Goal: Transaction & Acquisition: Subscribe to service/newsletter

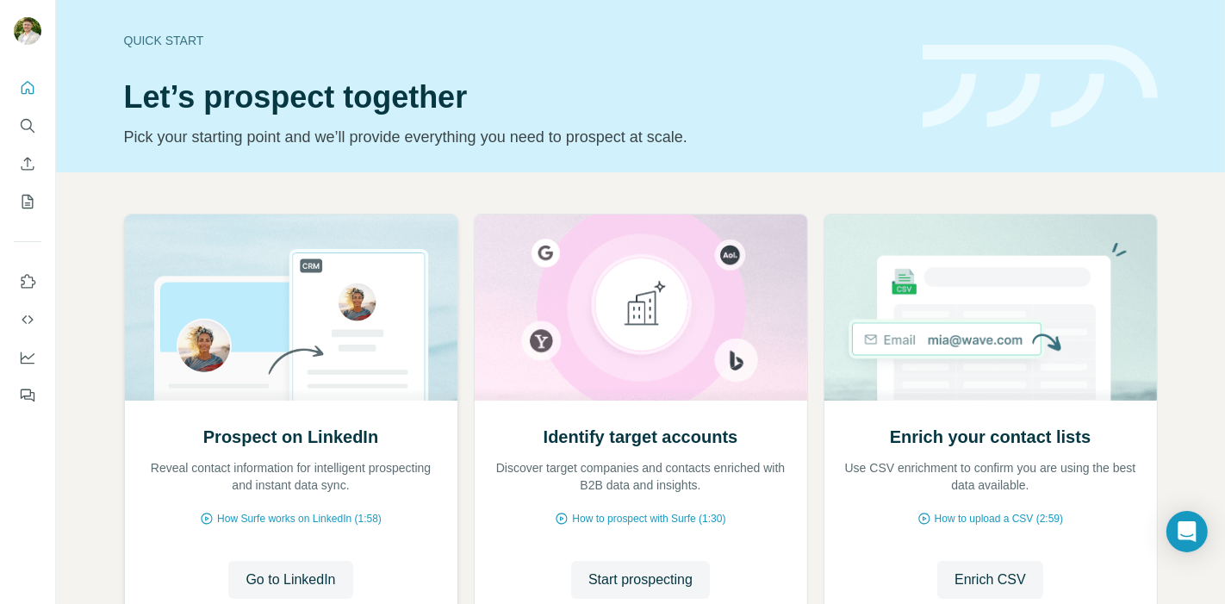
scroll to position [135, 0]
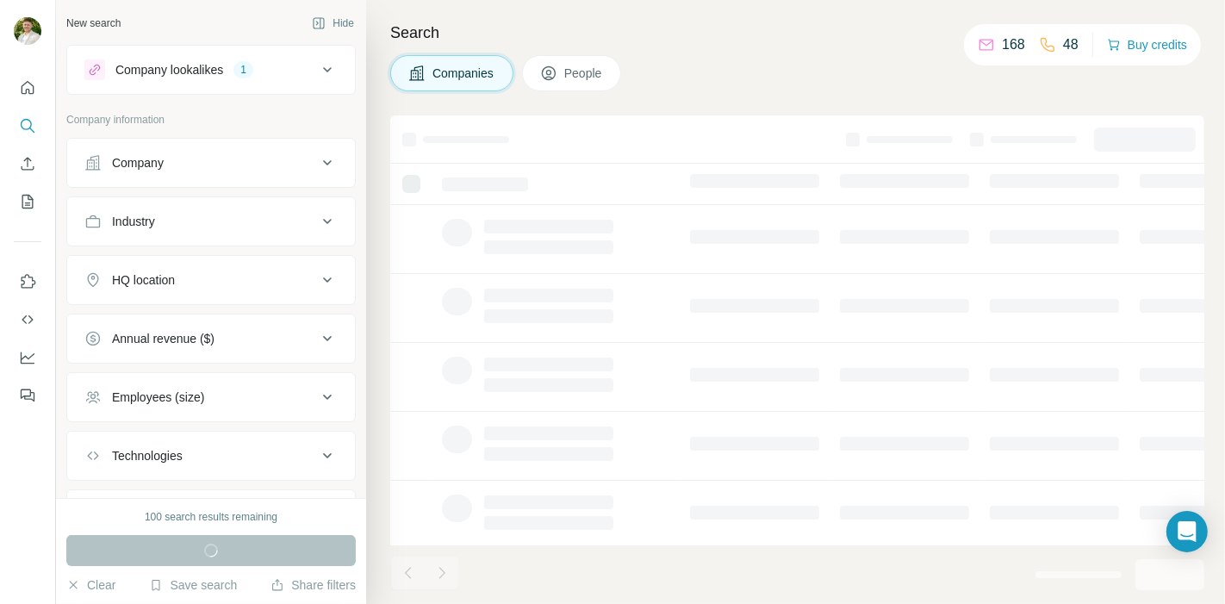
click at [173, 67] on div "Company lookalikes" at bounding box center [169, 69] width 108 height 17
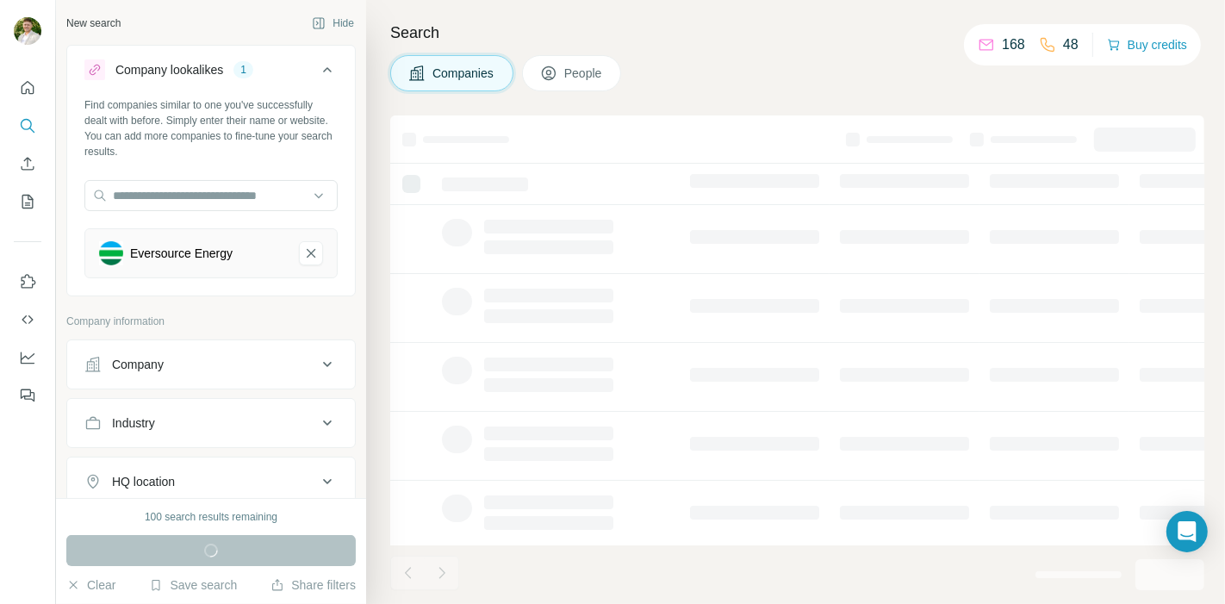
click at [708, 65] on div "Companies People" at bounding box center [797, 73] width 814 height 36
click at [618, 247] on td at bounding box center [556, 239] width 248 height 69
click at [539, 370] on div at bounding box center [548, 365] width 129 height 14
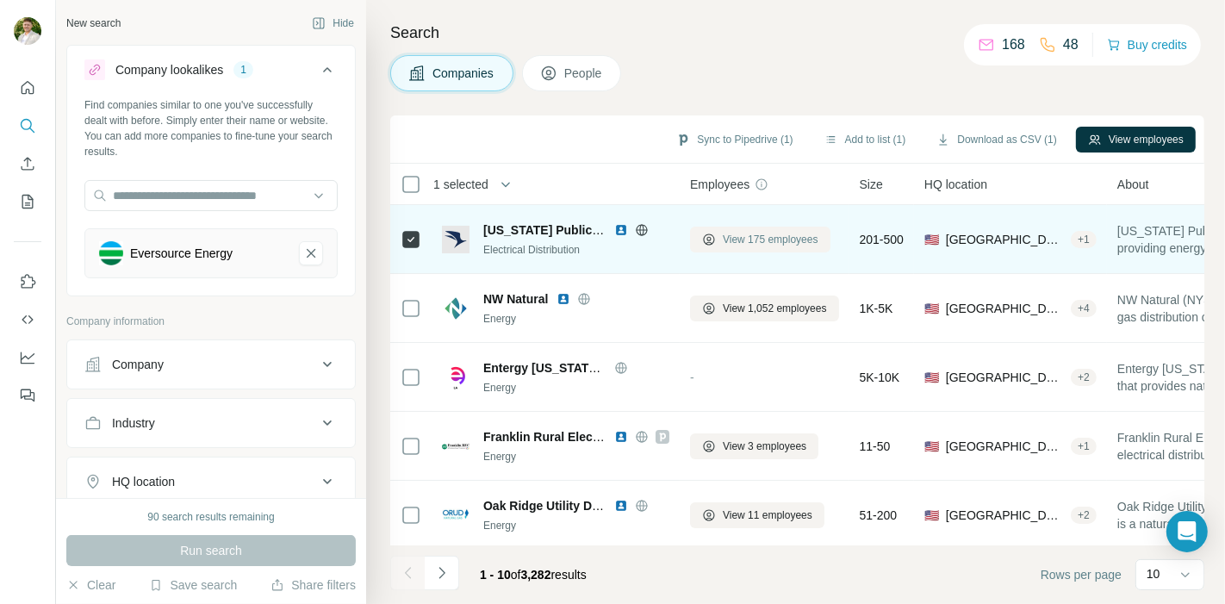
click at [753, 237] on span "View 175 employees" at bounding box center [771, 240] width 96 height 16
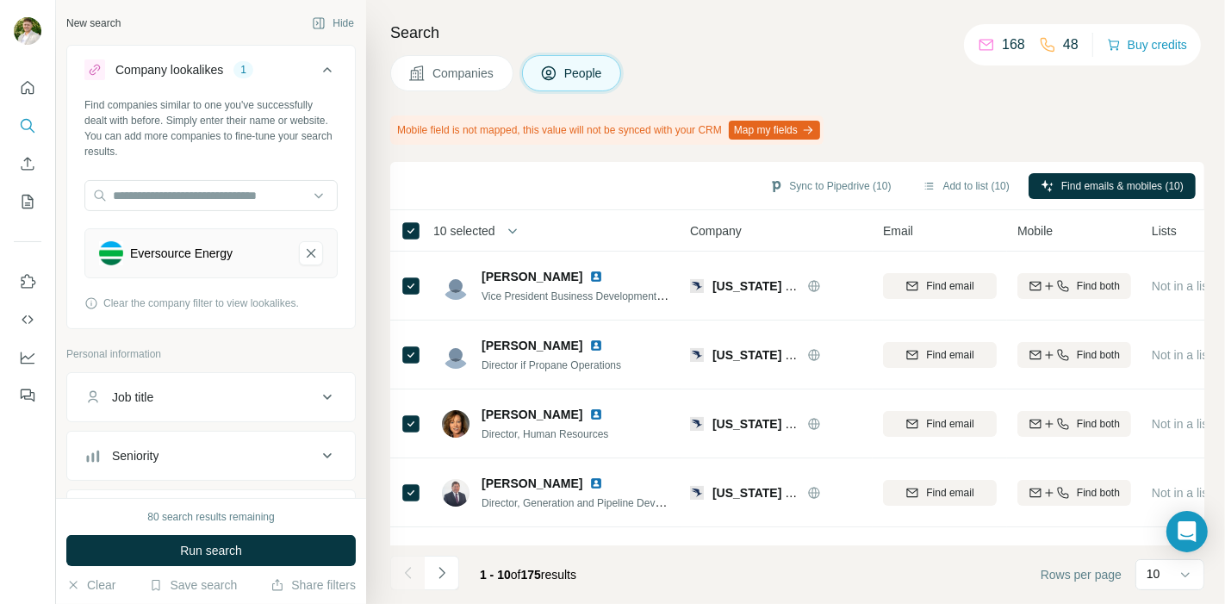
click at [999, 93] on div "Search Companies People Mobile field is not mapped, this value will not be sync…" at bounding box center [795, 302] width 859 height 604
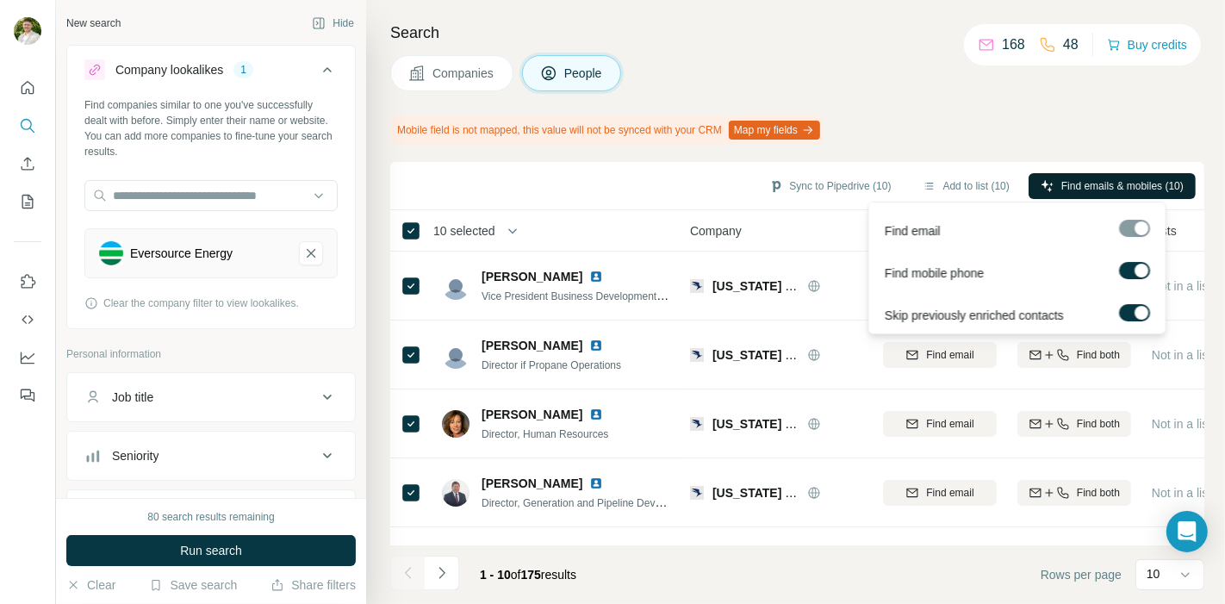
click at [1092, 173] on button "Find emails & mobiles (10)" at bounding box center [1112, 186] width 167 height 26
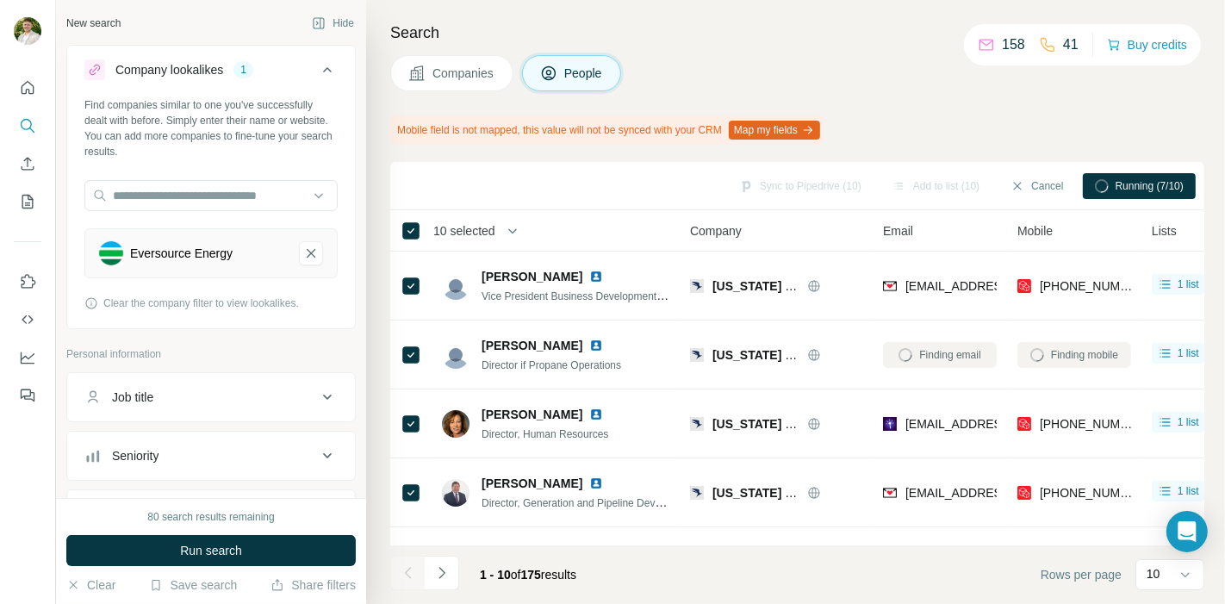
click at [1082, 105] on div "Search Companies People Mobile field is not mapped, this value will not be sync…" at bounding box center [795, 302] width 859 height 604
click at [776, 112] on div "Search Companies People Mobile field is not mapped, this value will not be sync…" at bounding box center [795, 302] width 859 height 604
click at [777, 126] on button "Map my fields" at bounding box center [774, 130] width 91 height 19
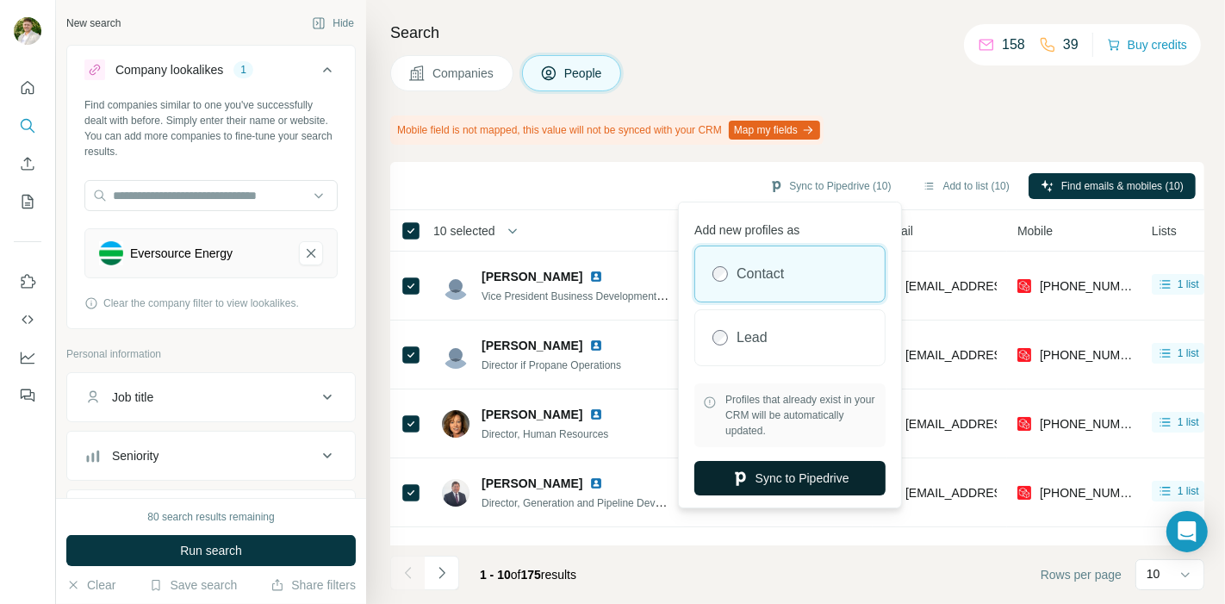
click at [799, 467] on button "Sync to Pipedrive" at bounding box center [789, 478] width 191 height 34
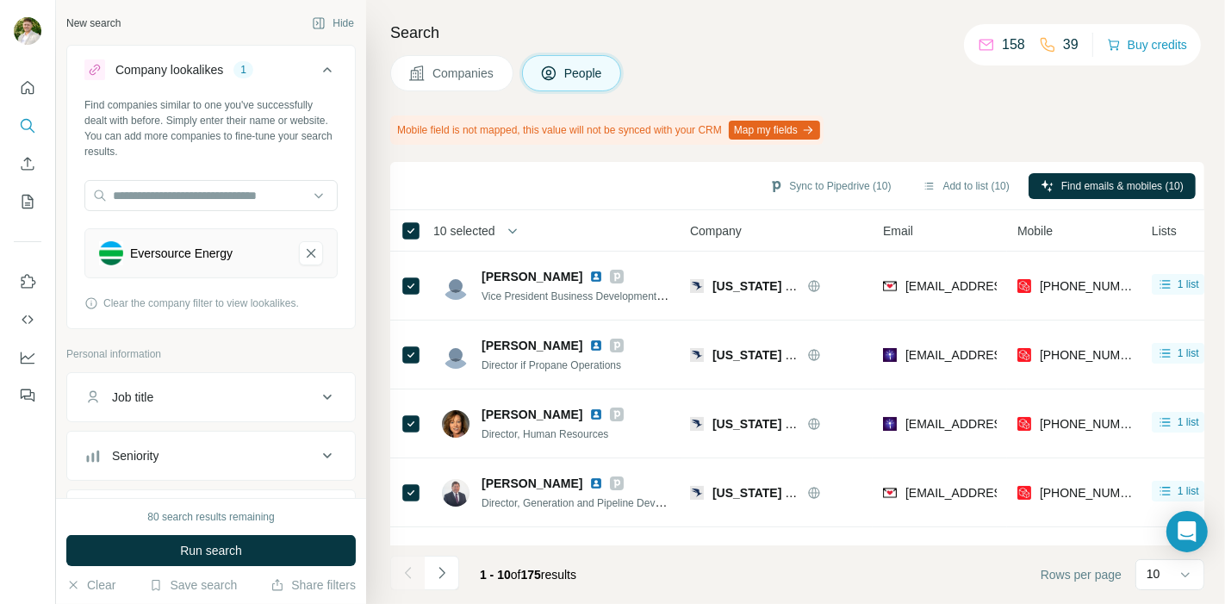
click at [948, 115] on div "Mobile field is not mapped, this value will not be synced with your CRM Map my …" at bounding box center [797, 129] width 814 height 29
